Goal: Task Accomplishment & Management: Manage account settings

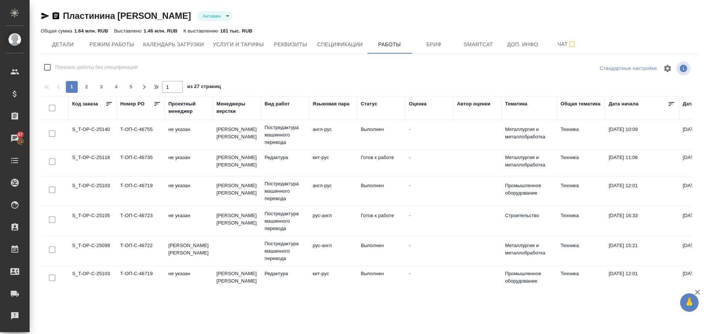
click at [94, 158] on td "S_T-OP-C-25118" at bounding box center [92, 163] width 48 height 26
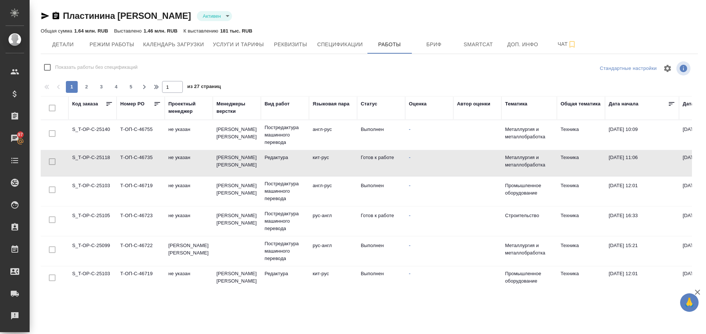
click at [94, 158] on td "S_T-OP-C-25118" at bounding box center [92, 163] width 48 height 26
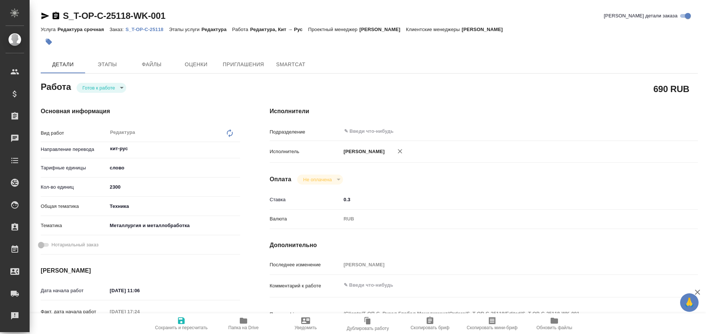
type textarea "x"
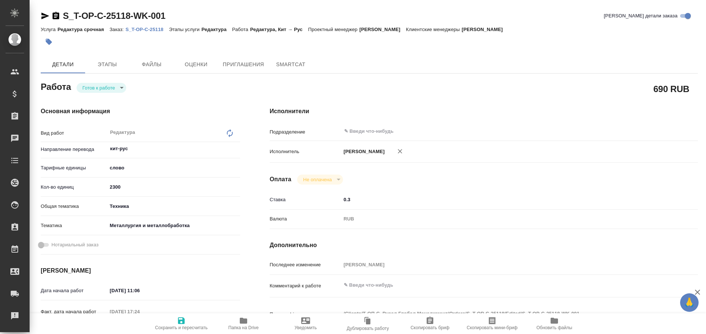
type textarea "x"
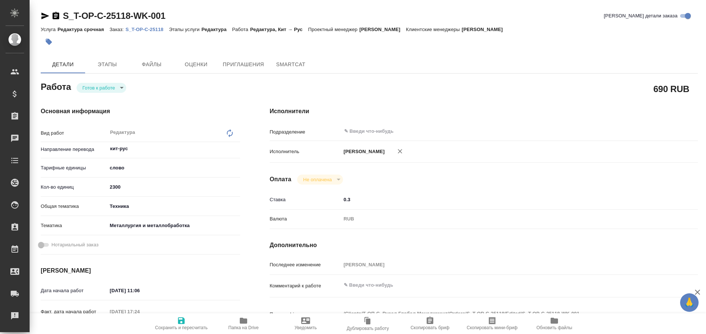
type textarea "x"
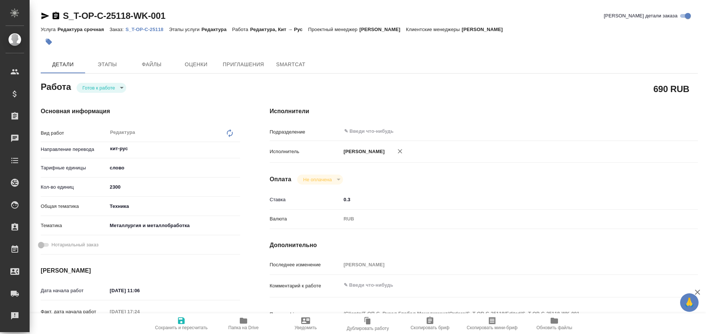
type textarea "x"
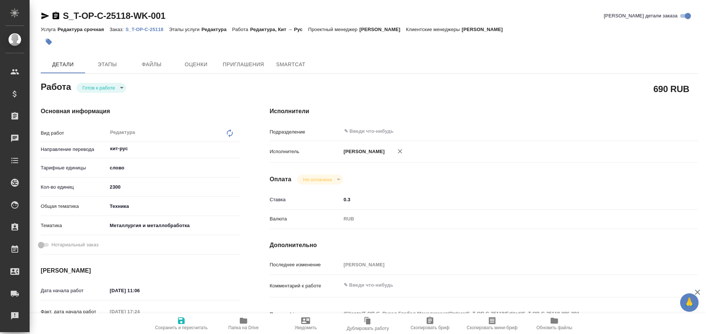
type textarea "x"
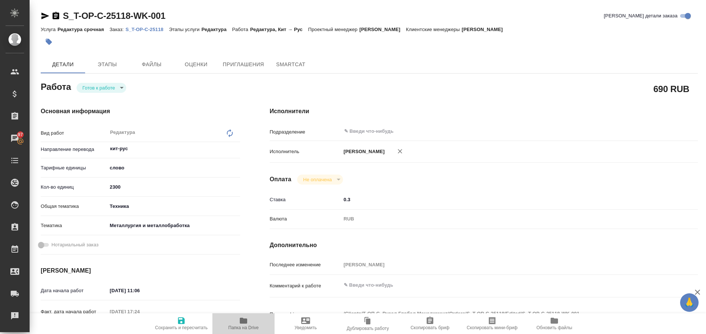
click at [241, 321] on icon "button" at bounding box center [243, 321] width 7 height 6
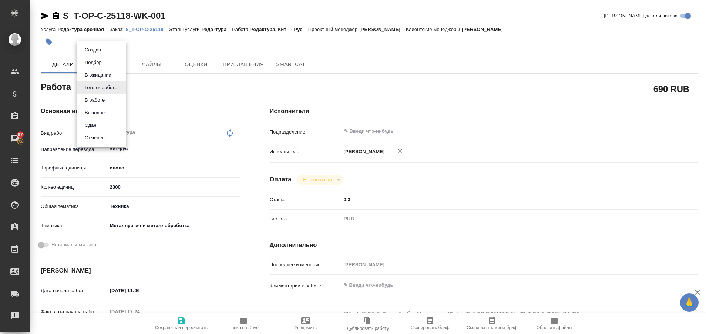
click at [120, 88] on body "🙏 .cls-1 fill:#fff; AWATERA Plastinina Anastasia Клиенты Спецификации Заказы 97…" at bounding box center [353, 167] width 706 height 334
click at [98, 112] on button "Выполнен" at bounding box center [96, 113] width 27 height 8
type textarea "x"
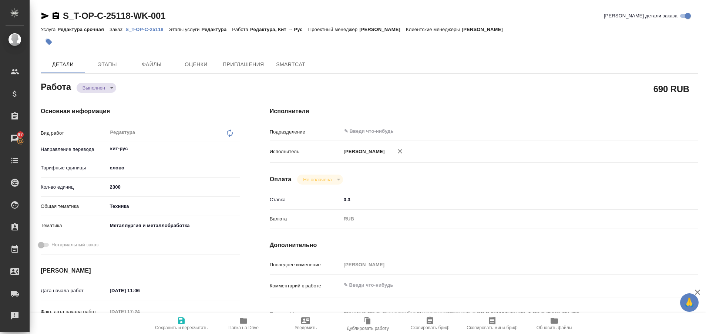
type textarea "x"
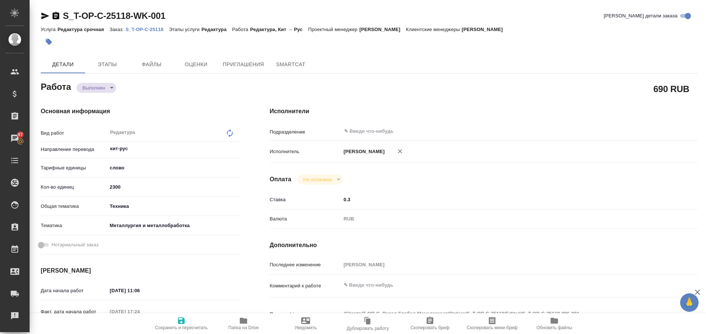
type textarea "x"
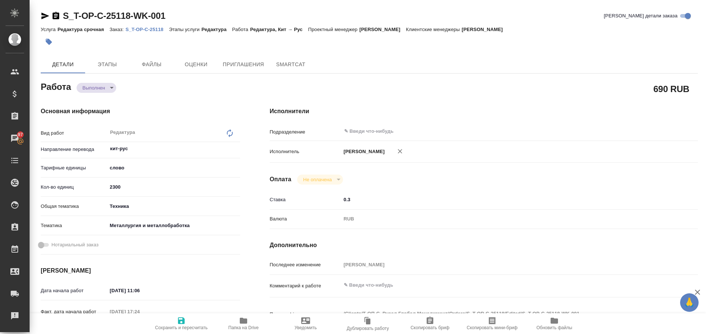
type textarea "x"
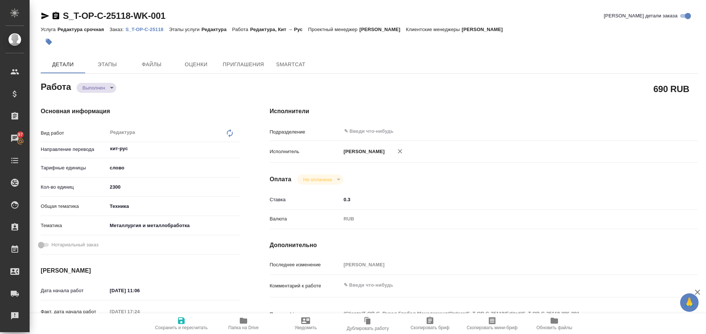
type textarea "x"
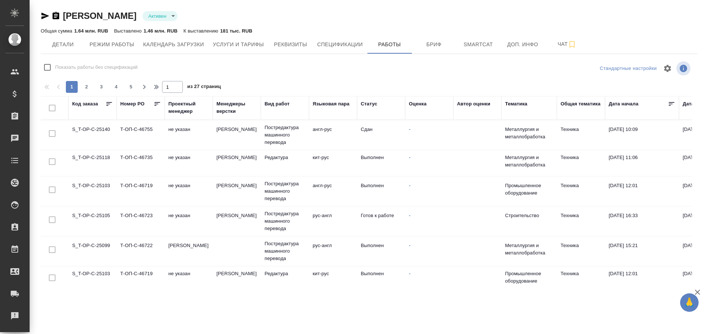
click at [91, 158] on td "S_T-OP-C-25118" at bounding box center [92, 163] width 48 height 26
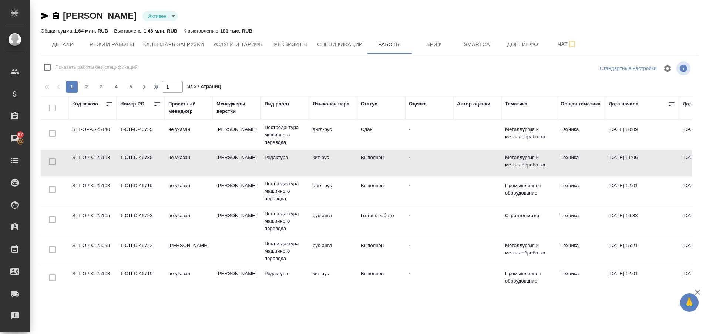
click at [91, 158] on td "S_T-OP-C-25118" at bounding box center [92, 163] width 48 height 26
click at [8, 317] on div "Рекламации" at bounding box center [5, 316] width 19 height 11
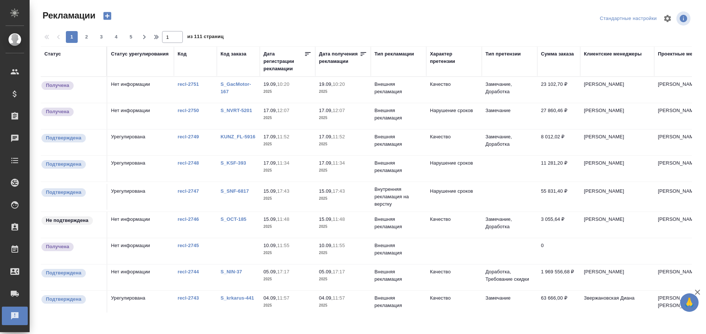
click at [224, 85] on link "S_GacMotor-167" at bounding box center [236, 87] width 30 height 13
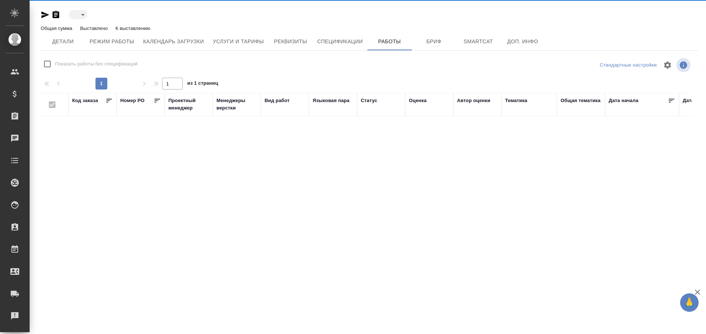
type input "active"
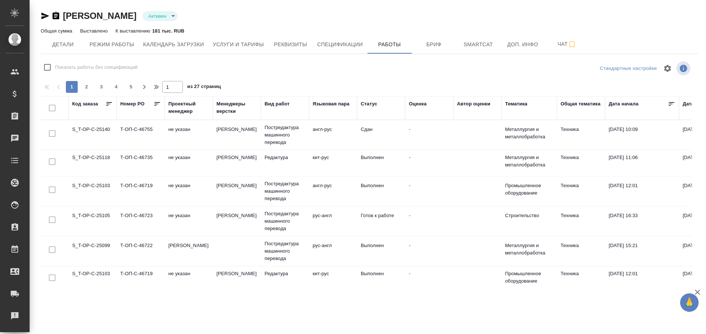
checkbox input "false"
drag, startPoint x: 692, startPoint y: 127, endPoint x: 691, endPoint y: 135, distance: 8.3
click at [691, 135] on div "Код заказа Номер PO Проектный менеджер Менеджеры верстки Вид работ Языковая пар…" at bounding box center [370, 192] width 658 height 193
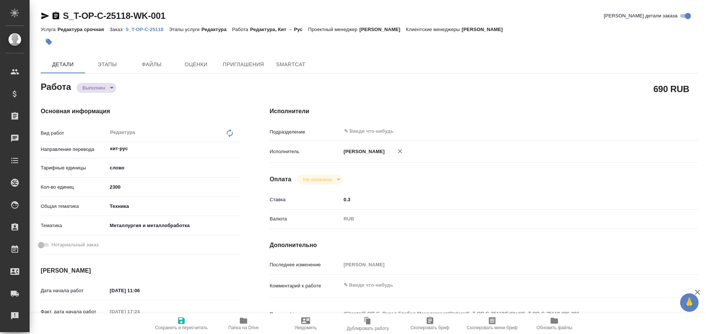
type textarea "x"
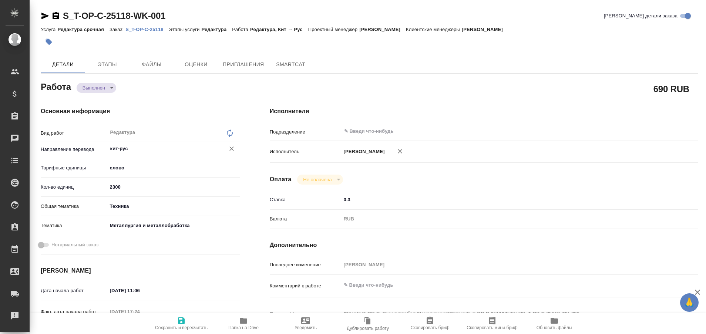
type textarea "x"
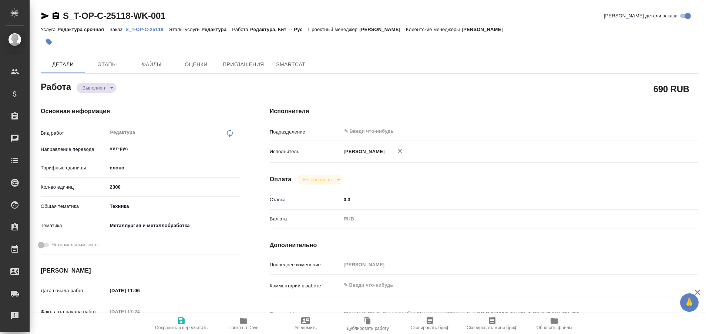
type textarea "x"
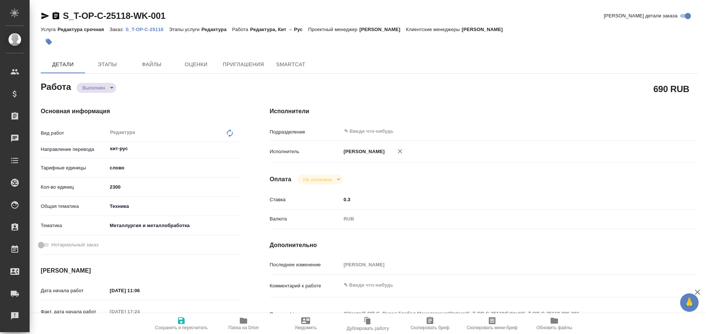
click at [138, 29] on p "S_T-OP-C-25118" at bounding box center [147, 30] width 43 height 6
type textarea "x"
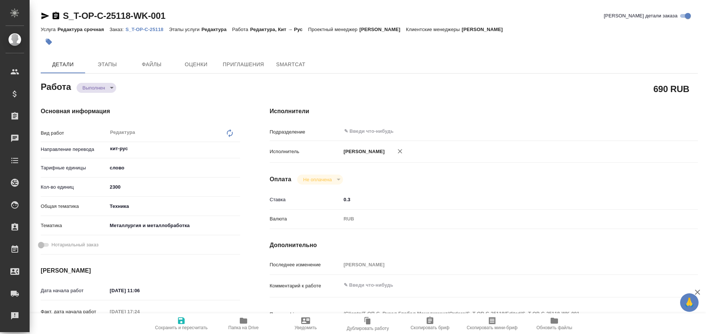
type textarea "x"
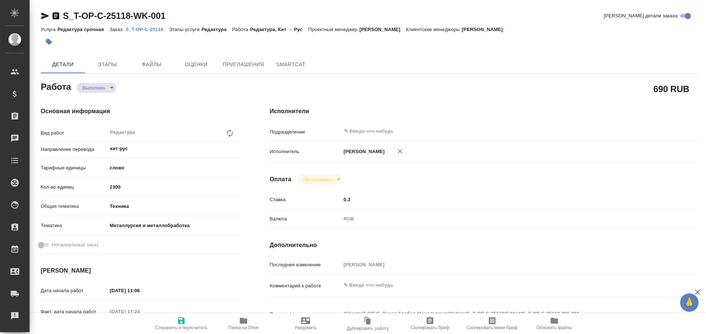
type textarea "x"
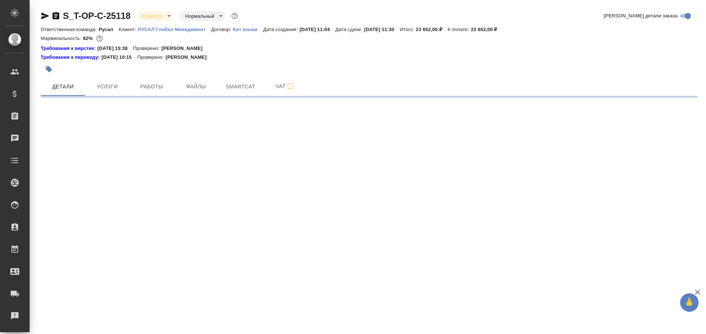
select select "RU"
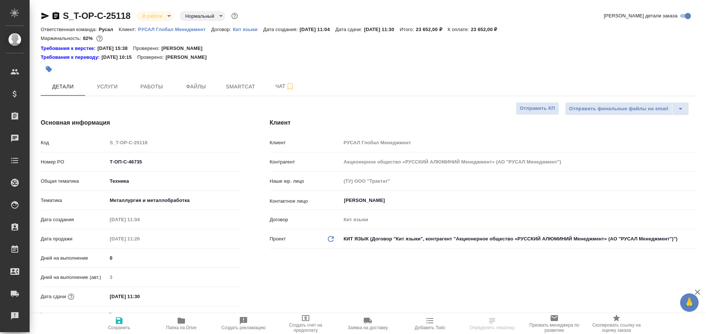
type textarea "x"
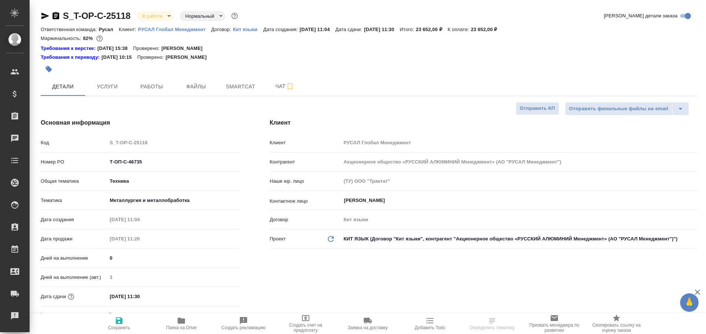
type textarea "x"
type input "[PERSON_NAME]"
click at [150, 84] on span "Работы" at bounding box center [152, 86] width 36 height 9
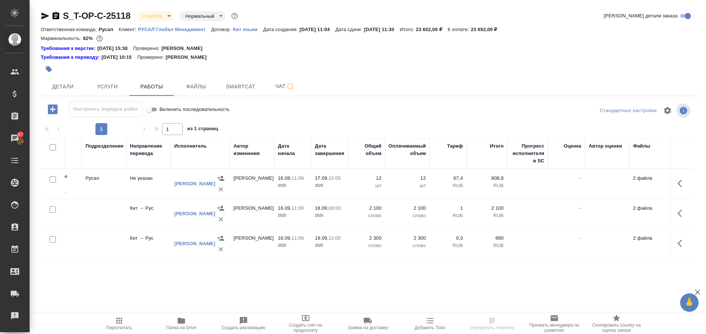
scroll to position [0, 187]
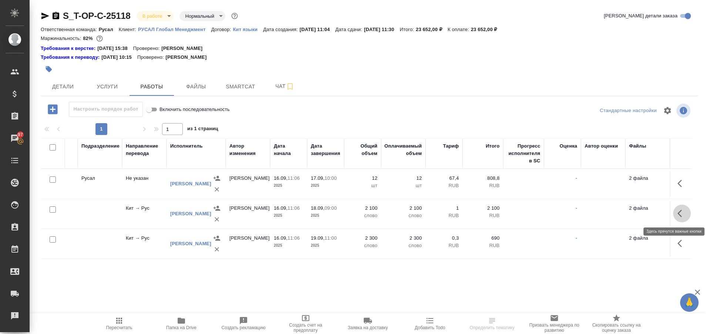
click at [683, 210] on icon "button" at bounding box center [682, 213] width 9 height 9
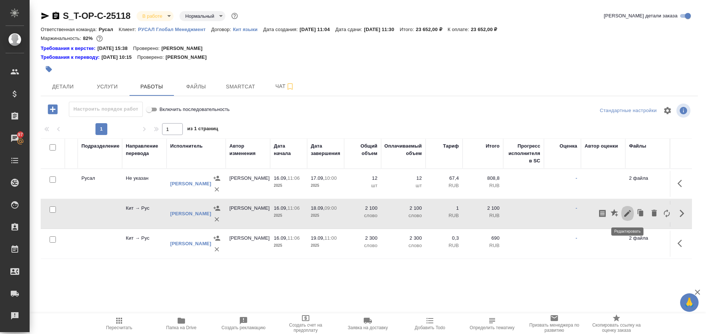
click at [627, 210] on icon "button" at bounding box center [628, 213] width 9 height 9
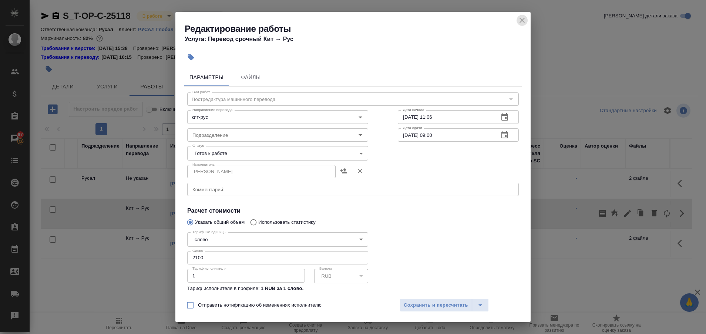
click at [519, 20] on icon "close" at bounding box center [522, 20] width 9 height 9
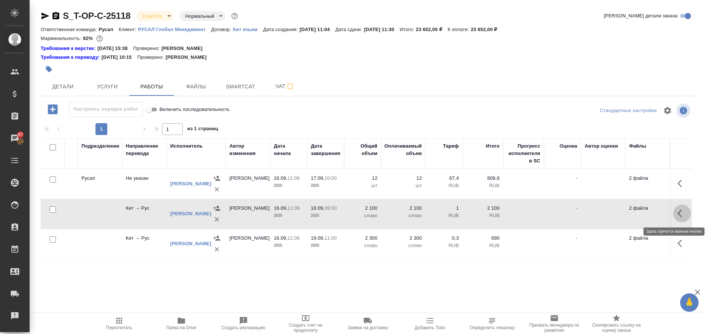
click at [680, 207] on button "button" at bounding box center [682, 214] width 18 height 18
click at [616, 213] on icon "button" at bounding box center [614, 212] width 7 height 7
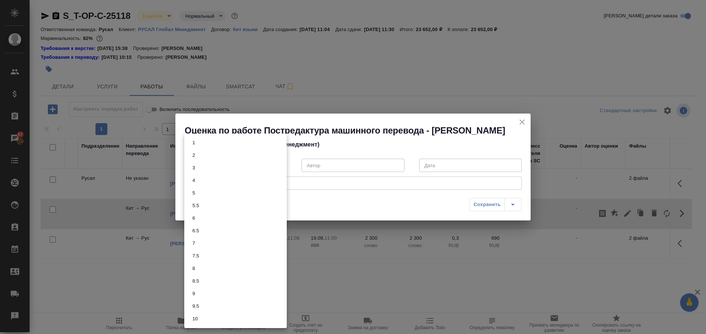
click at [280, 165] on body "🙏 .cls-1 fill:#fff; AWATERA Plastinina Anastasia Клиенты Спецификации Заказы 97…" at bounding box center [353, 167] width 706 height 334
click at [245, 263] on li "8" at bounding box center [235, 269] width 103 height 13
type input "8"
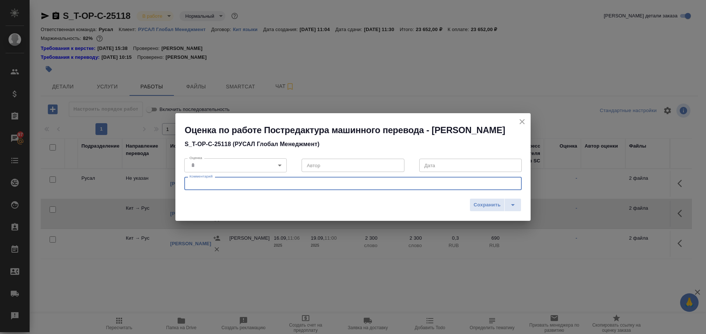
click at [253, 181] on textarea at bounding box center [353, 184] width 327 height 6
click at [362, 183] on textarea "Без опоры на оригинал показалось, что в целом сделано неплохо. Но были опечатки" at bounding box center [353, 184] width 327 height 6
click at [440, 183] on textarea "Без опоры на оригинал показалось, что в целом сделано неплохо. Но были лёгкие н…" at bounding box center [353, 184] width 327 height 6
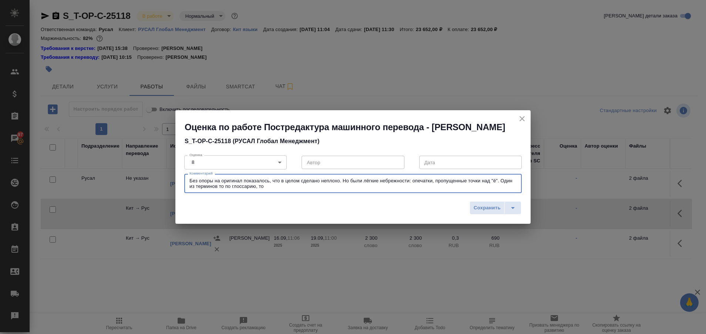
click at [269, 185] on textarea "Без опоры на оригинал показалось, что в целом сделано неплохо. Но были лёгкие н…" at bounding box center [353, 183] width 327 height 11
click at [341, 183] on textarea "Без опоры на оригинал показалось, что в целом сделано неплохо. Но были лёгкие н…" at bounding box center [353, 183] width 327 height 11
click at [358, 186] on textarea "Без опоры на оригинал показалось, что в целом сделано нормально. Но были лёгкие…" at bounding box center [353, 183] width 327 height 11
type textarea "Без опоры на оригинал показалось, что в целом сделано нормально. Но были лёгкие…"
click at [480, 204] on span "Сохранить" at bounding box center [487, 208] width 27 height 9
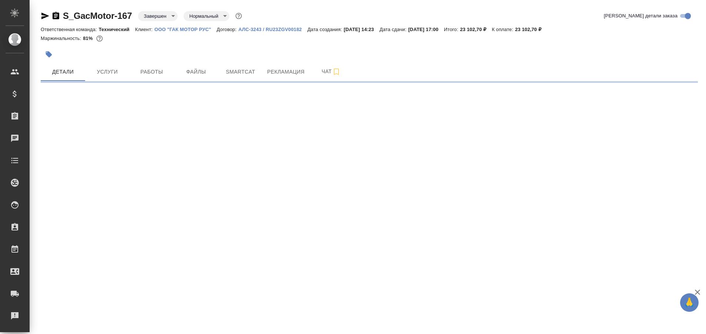
select select "RU"
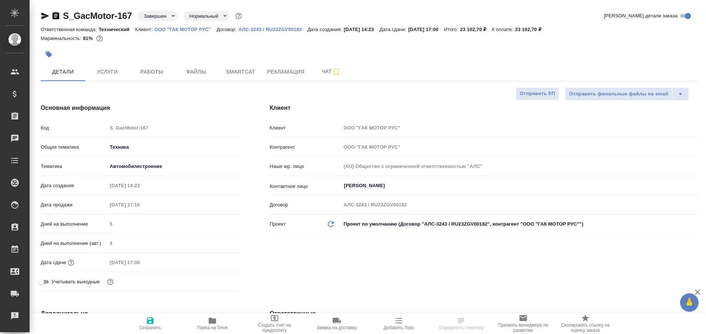
type textarea "x"
click at [281, 69] on span "Рекламация" at bounding box center [285, 71] width 37 height 9
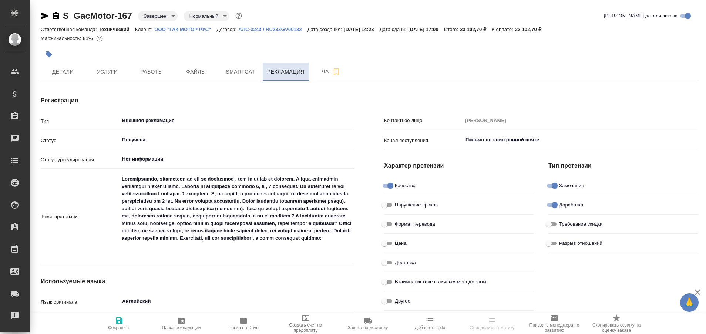
type textarea "x"
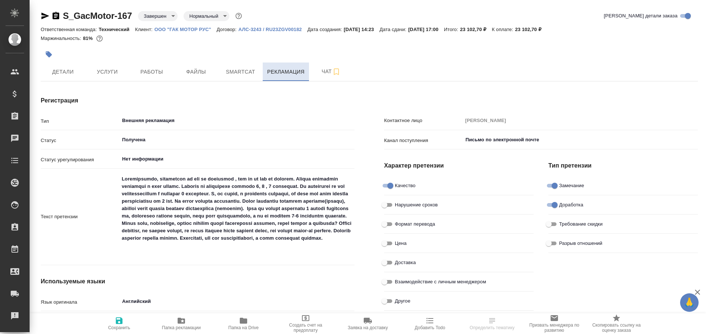
type textarea "x"
click at [153, 66] on button "Работы" at bounding box center [152, 72] width 44 height 19
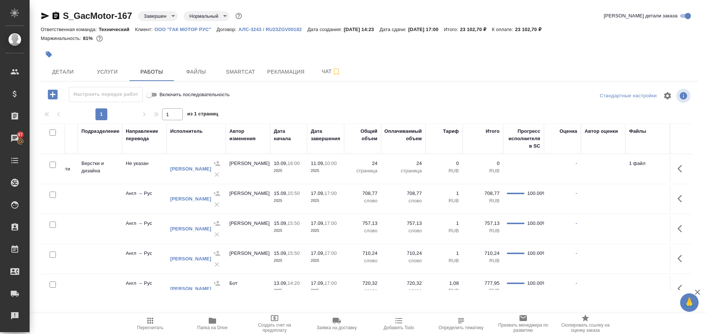
scroll to position [83, 195]
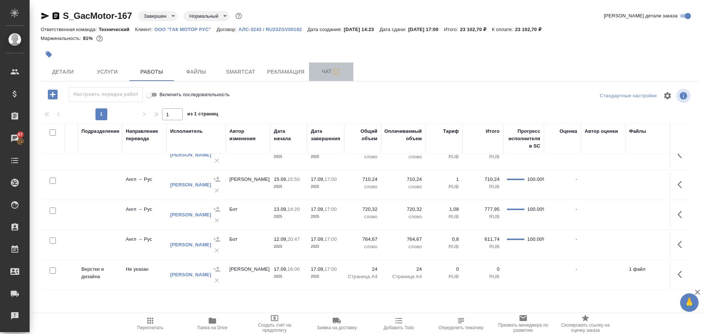
click at [323, 74] on span "Чат" at bounding box center [332, 71] width 36 height 9
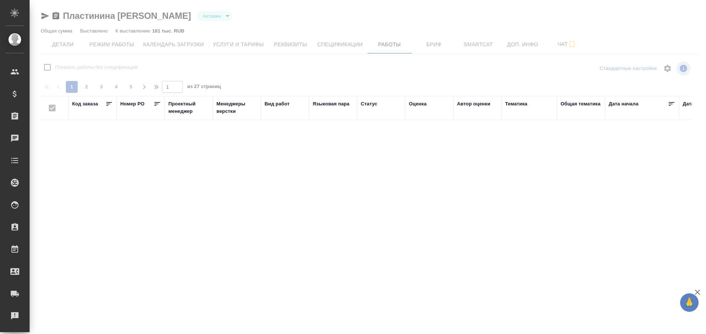
checkbox input "false"
